Goal: Find specific page/section: Find specific page/section

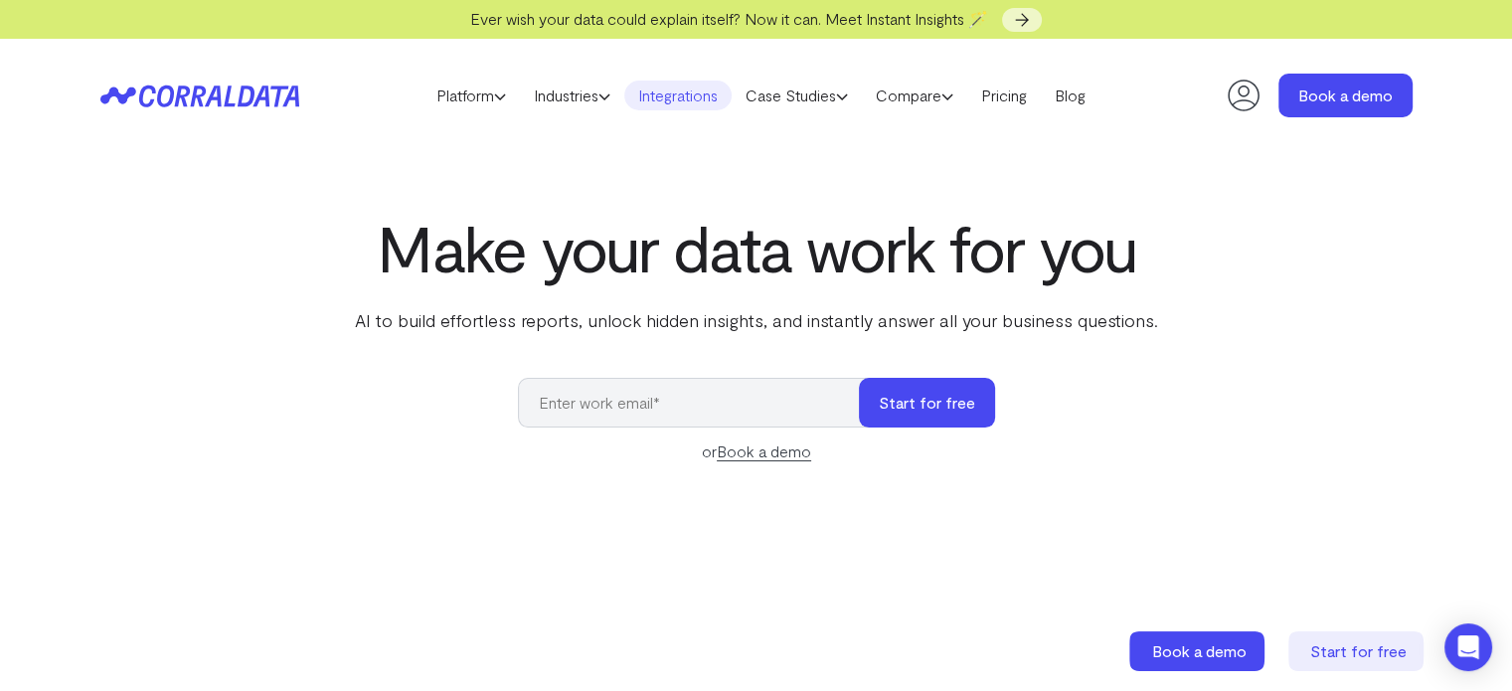
click at [683, 90] on link "Integrations" at bounding box center [677, 95] width 107 height 30
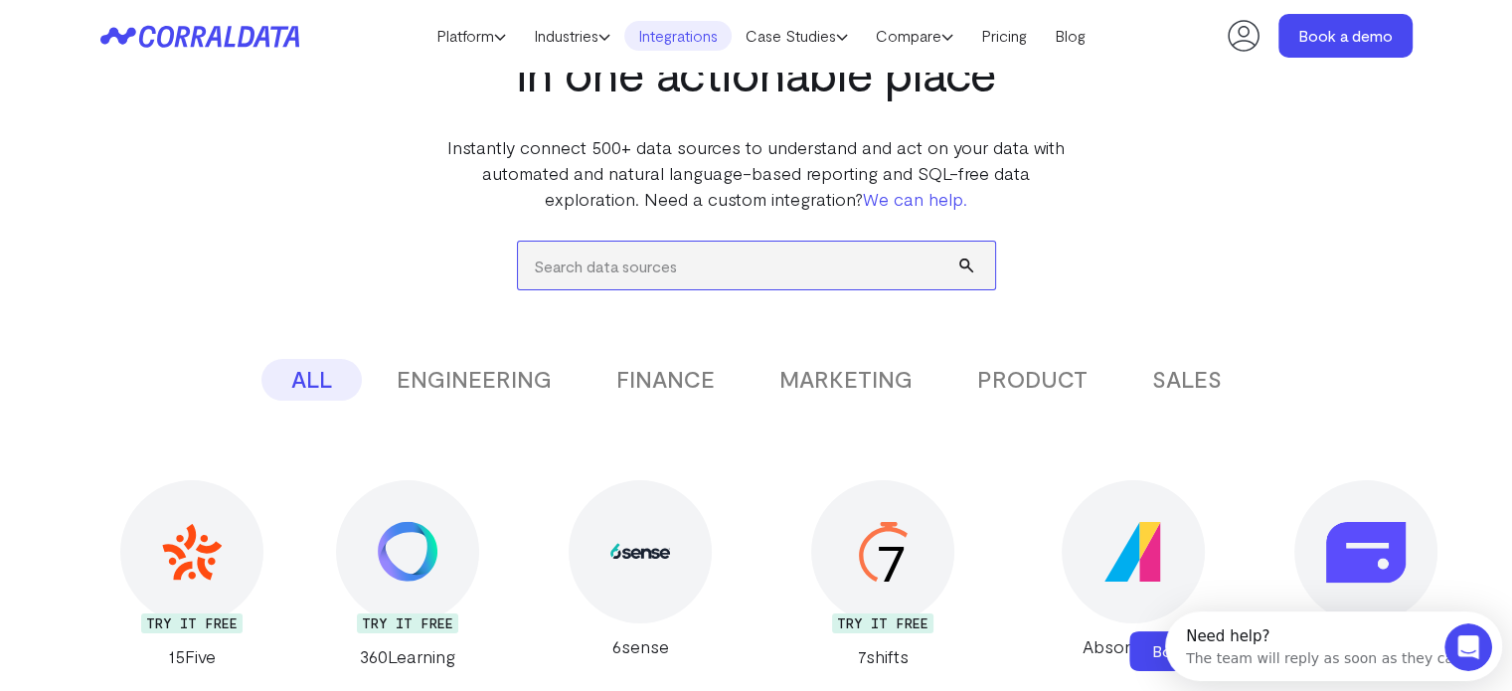
click at [674, 277] on input "search" at bounding box center [756, 265] width 477 height 48
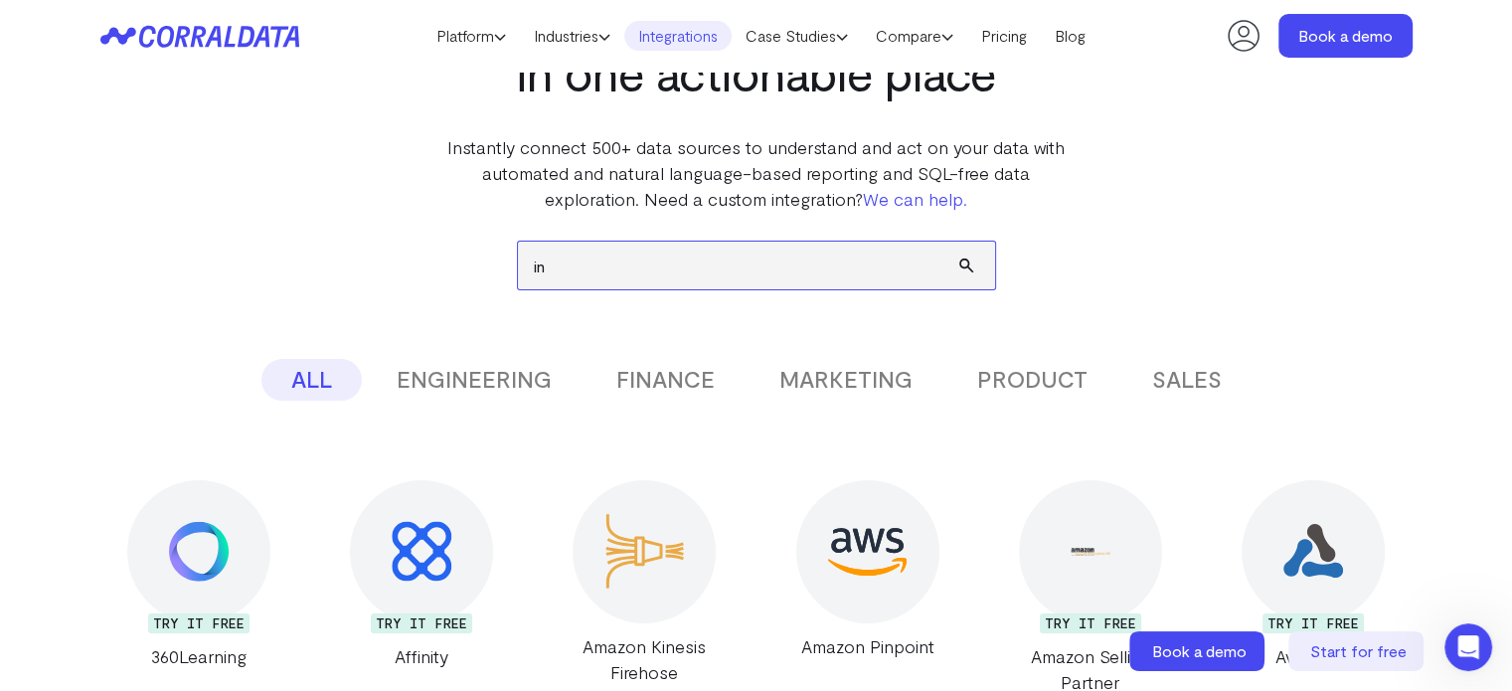
type input "i"
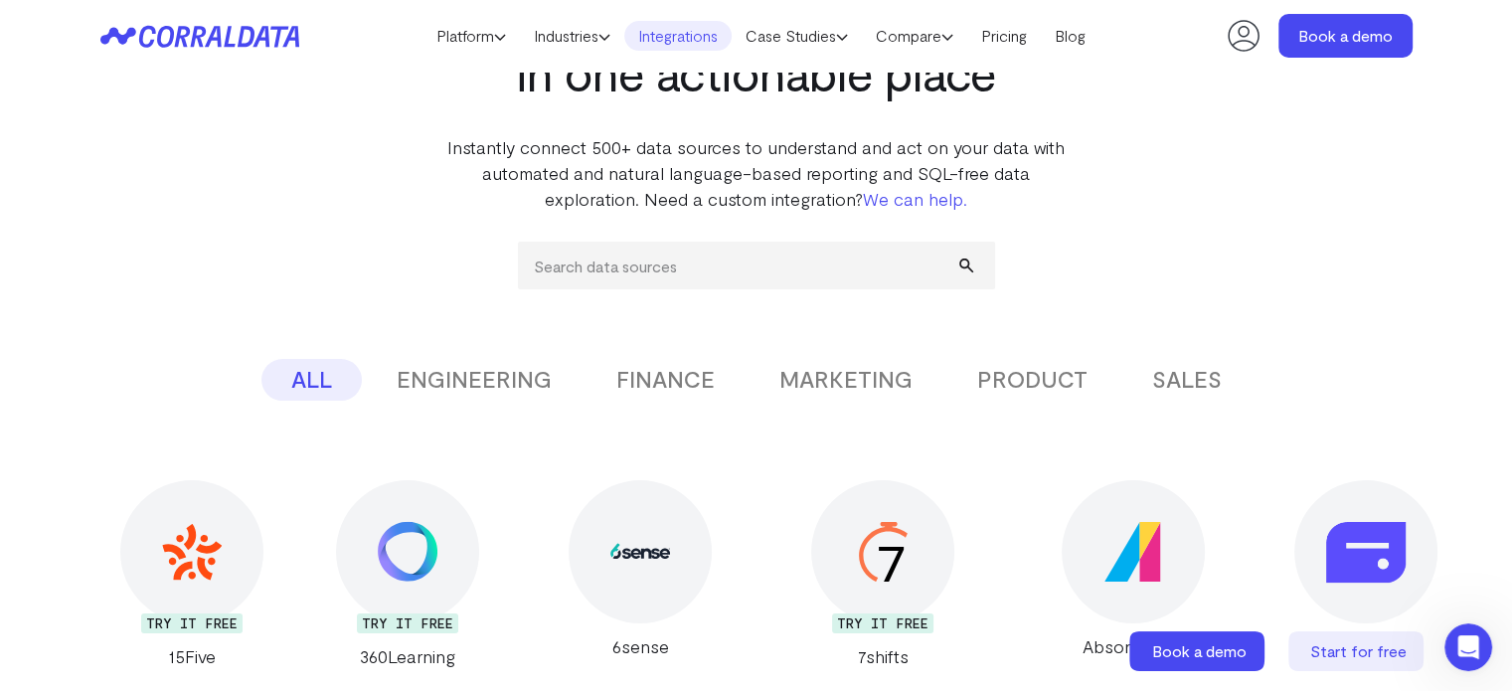
click at [467, 39] on link "Platform" at bounding box center [470, 36] width 97 height 30
